Goal: Transaction & Acquisition: Download file/media

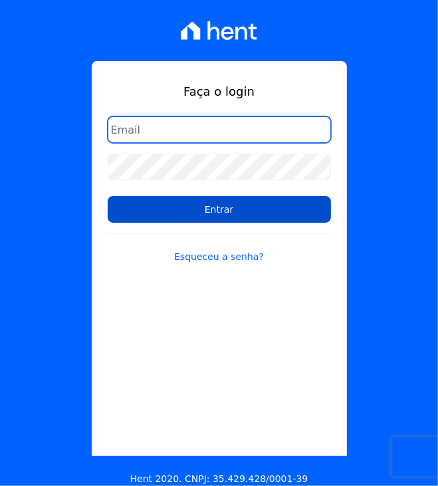
type input "[EMAIL_ADDRESS][DOMAIN_NAME]"
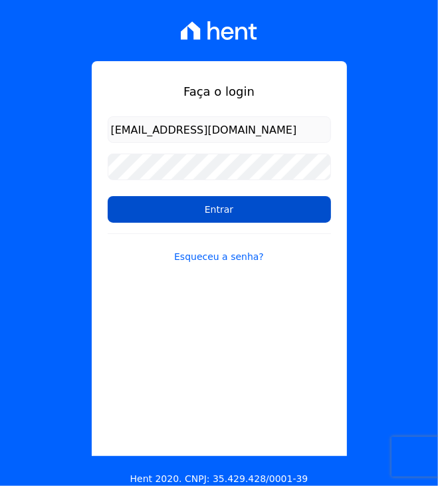
click at [236, 211] on input "Entrar" at bounding box center [220, 209] width 224 height 27
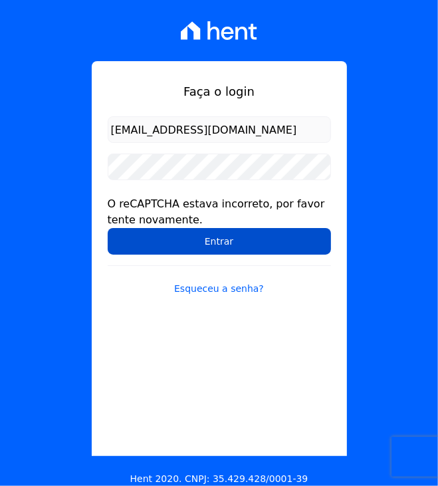
click at [244, 242] on input "Entrar" at bounding box center [220, 241] width 224 height 27
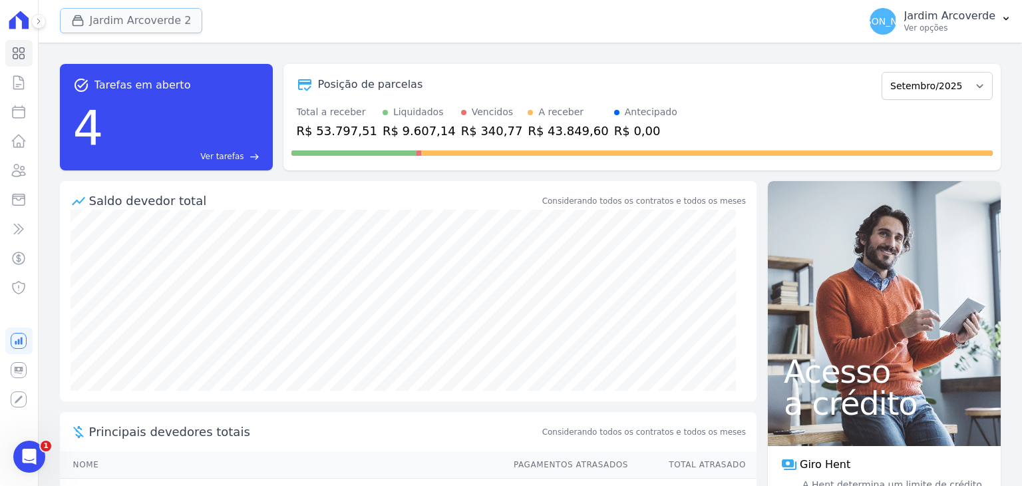
click at [164, 9] on button "Jardim Arcoverde 2" at bounding box center [131, 20] width 143 height 25
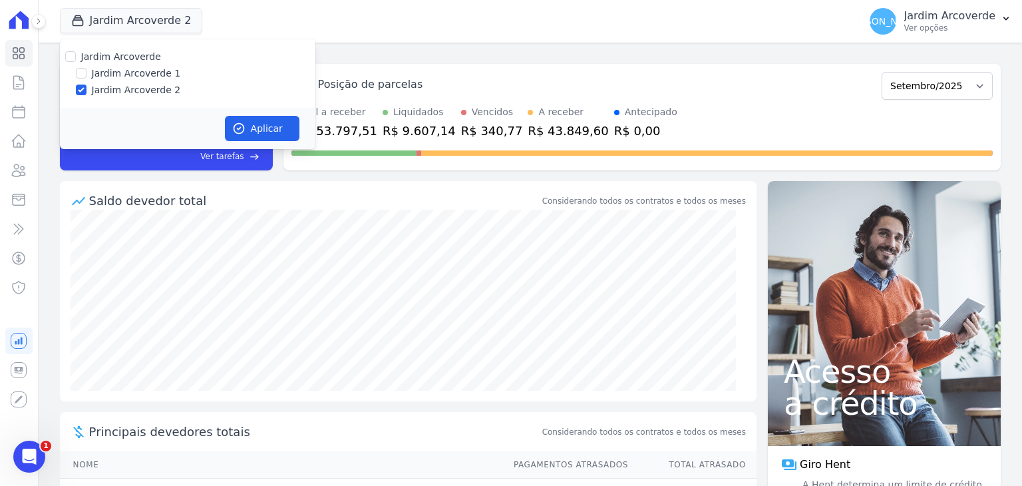
click at [120, 75] on label "Jardim Arcoverde 1" at bounding box center [136, 74] width 89 height 14
click at [86, 75] on input "Jardim Arcoverde 1" at bounding box center [81, 73] width 11 height 11
checkbox input "true"
click at [261, 124] on button "Aplicar" at bounding box center [262, 128] width 75 height 25
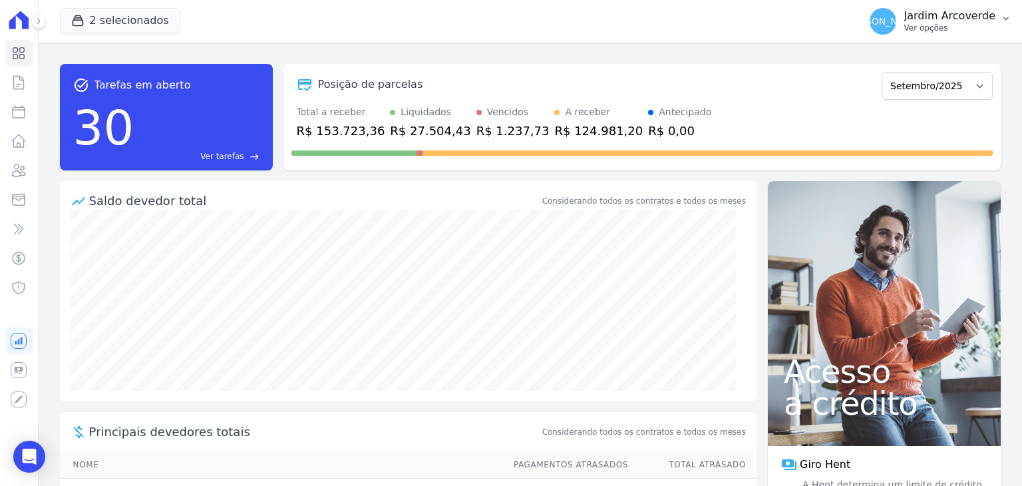
click at [438, 11] on p "Jardim Arcoverde" at bounding box center [949, 15] width 91 height 13
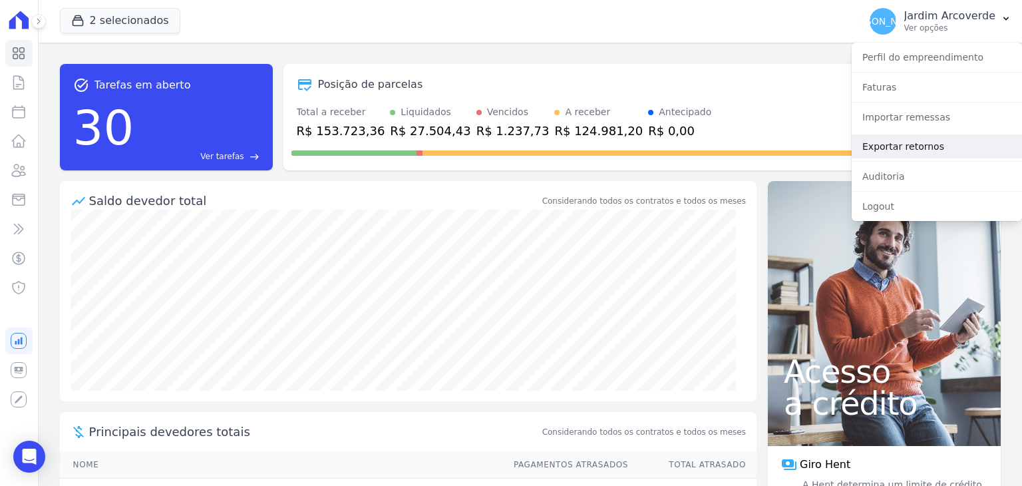
click at [438, 141] on link "Exportar retornos" at bounding box center [937, 146] width 170 height 24
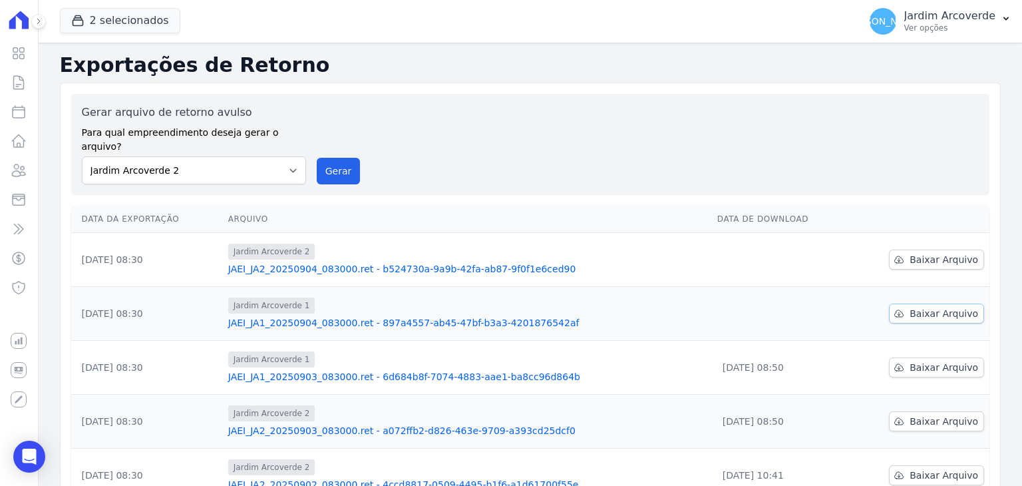
click at [438, 303] on link "Baixar Arquivo" at bounding box center [936, 313] width 95 height 20
click at [438, 253] on span "Baixar Arquivo" at bounding box center [943, 259] width 69 height 13
